Goal: Complete application form

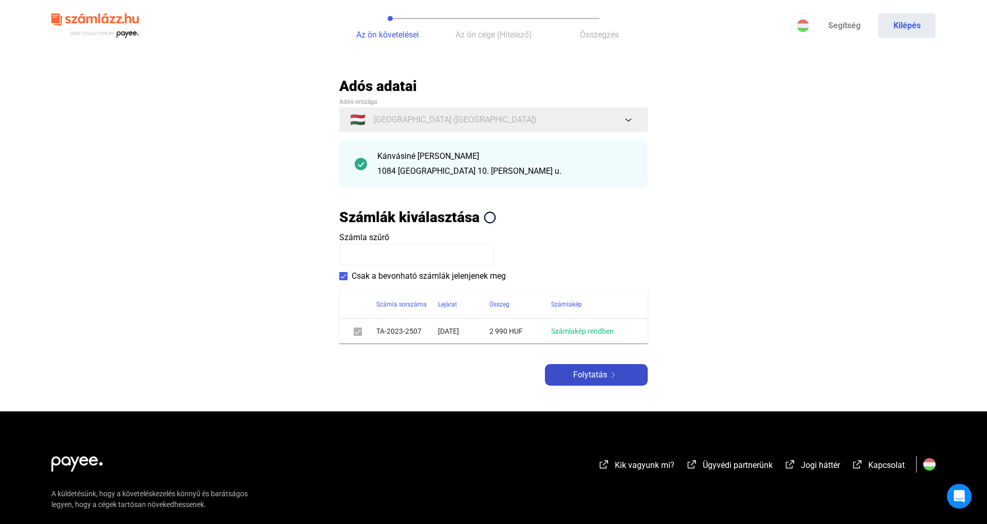
click at [601, 368] on div "Adós adatai Adós országa 🇭🇺 [GEOGRAPHIC_DATA] ([GEOGRAPHIC_DATA]) Kánvásiné [PE…" at bounding box center [493, 231] width 308 height 308
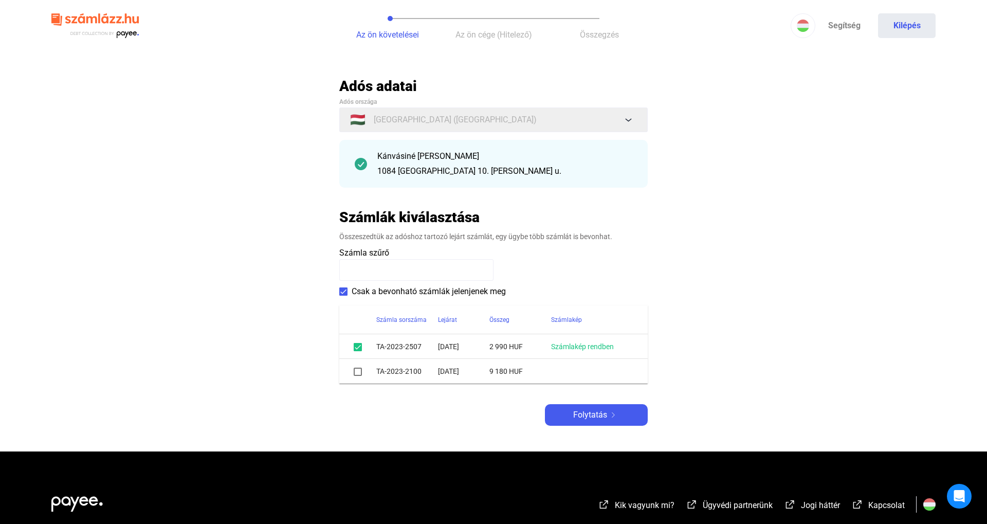
click at [528, 364] on td "9 180 HUF" at bounding box center [520, 371] width 62 height 25
click at [463, 383] on td "[DATE]" at bounding box center [463, 371] width 51 height 25
click at [357, 371] on span at bounding box center [358, 372] width 8 height 8
click at [570, 424] on button "Folytatás" at bounding box center [596, 415] width 103 height 22
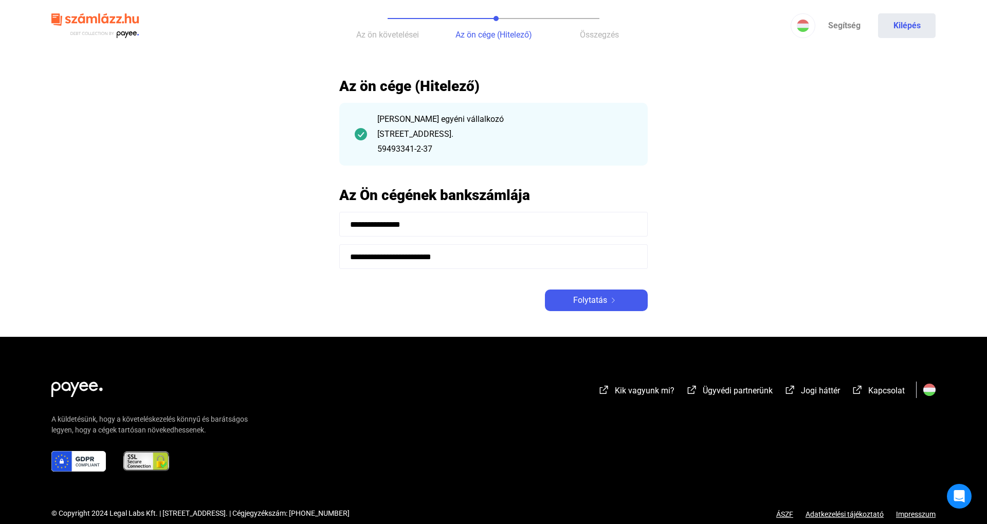
click at [580, 285] on div "**********" at bounding box center [493, 194] width 308 height 234
click at [578, 296] on span "Folytatás" at bounding box center [590, 300] width 34 height 12
click at [582, 294] on span "Folytatás" at bounding box center [590, 300] width 34 height 12
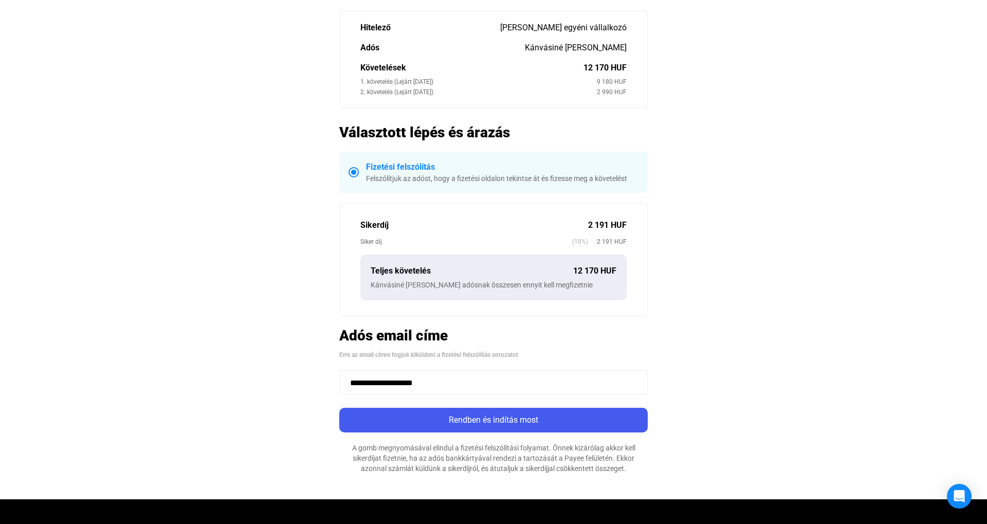
scroll to position [255, 0]
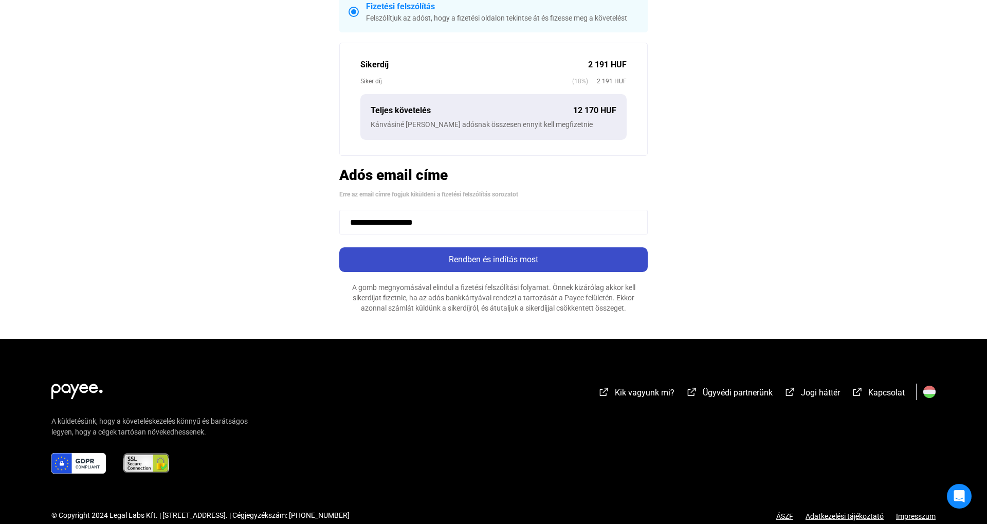
click at [516, 254] on div "Rendben és indítás most" at bounding box center [493, 259] width 302 height 12
